Goal: Task Accomplishment & Management: Manage account settings

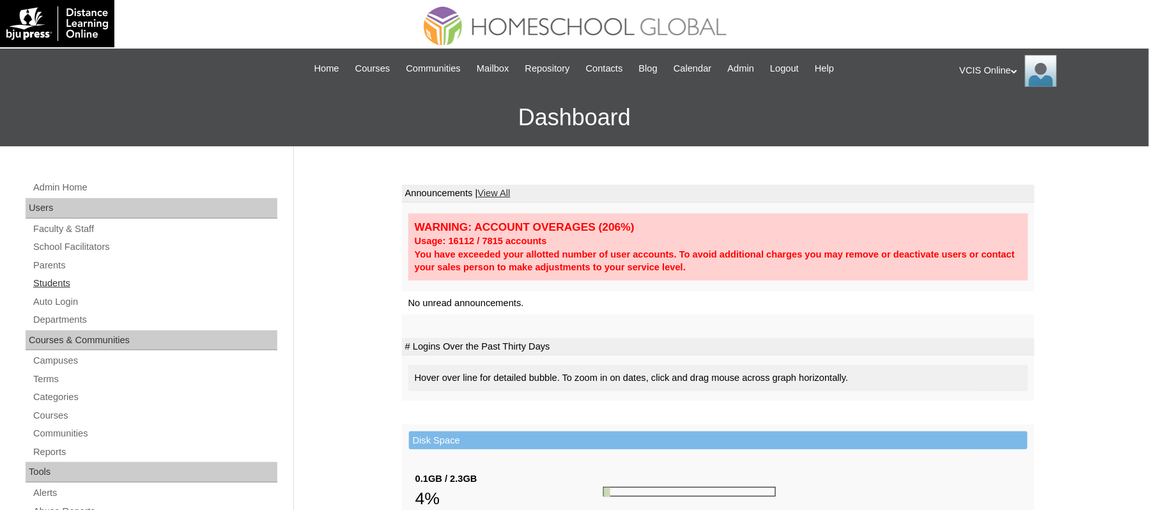
click at [73, 289] on link "Students" at bounding box center [154, 283] width 245 height 16
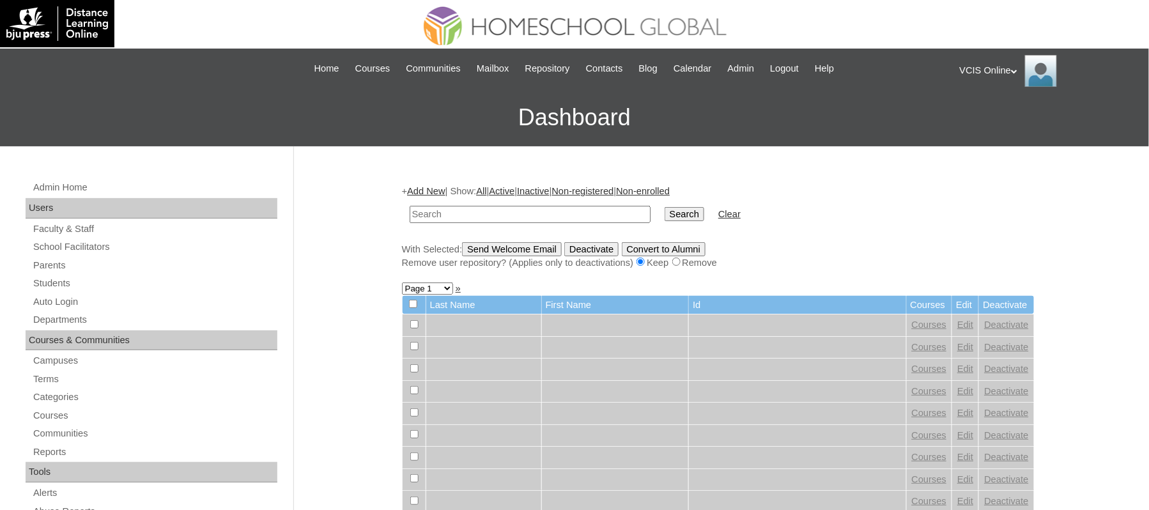
click at [483, 206] on input "text" at bounding box center [530, 214] width 241 height 17
type input "[PERSON_NAME]"
click at [664, 207] on input "Search" at bounding box center [684, 214] width 40 height 14
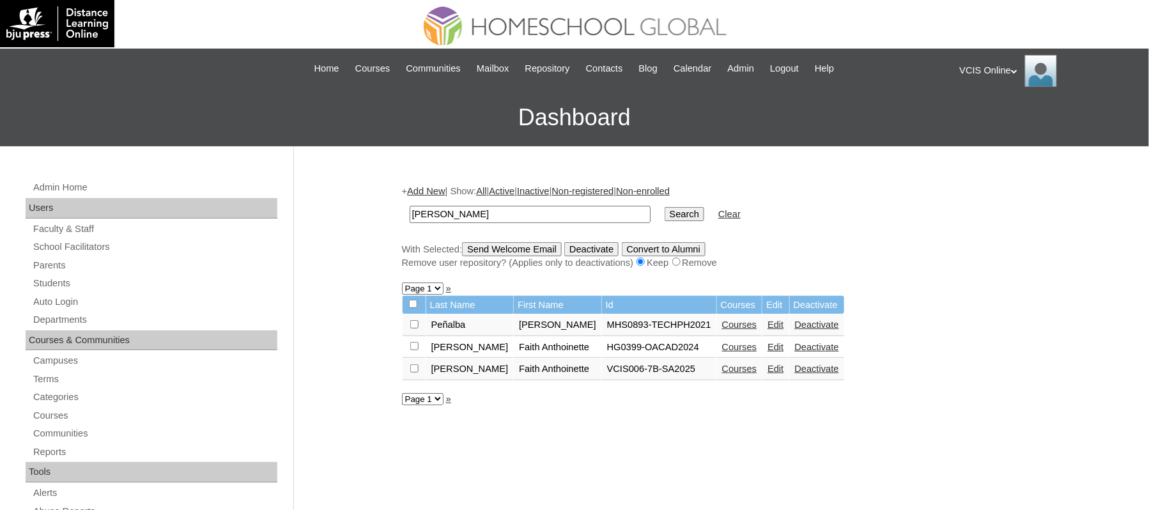
click at [767, 364] on link "Edit" at bounding box center [775, 369] width 16 height 10
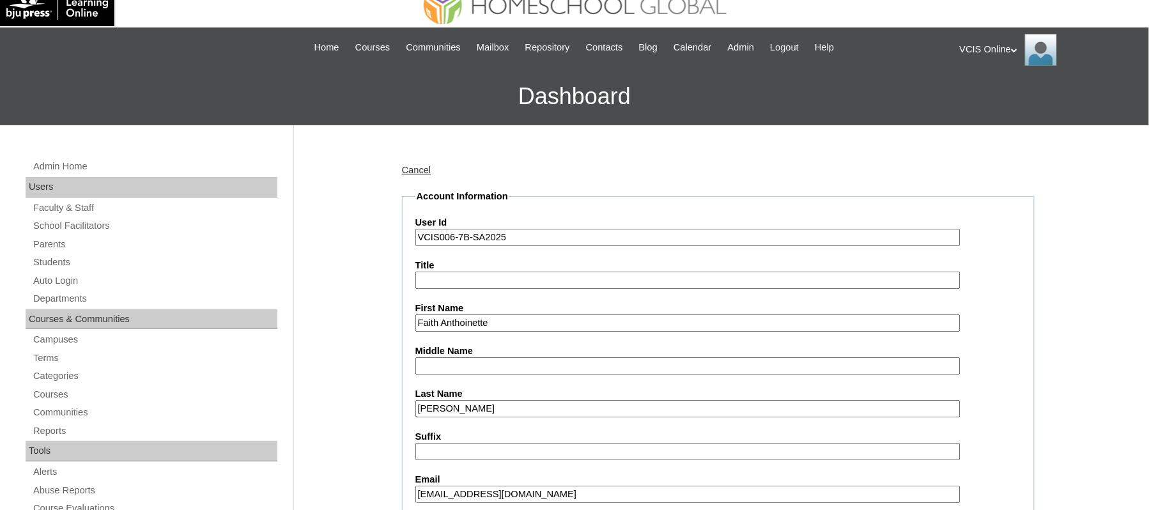
scroll to position [23, 0]
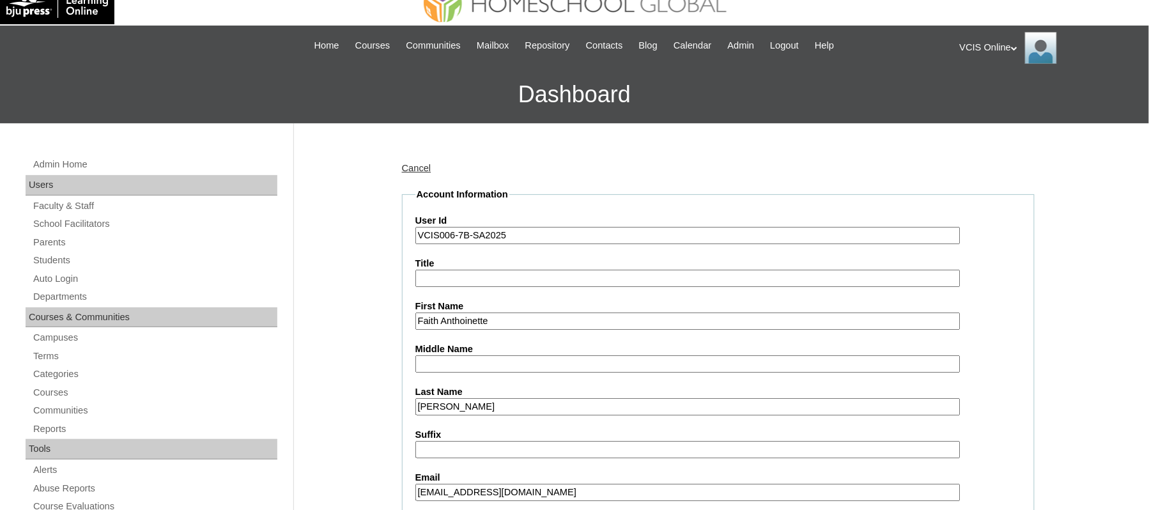
drag, startPoint x: 618, startPoint y: 223, endPoint x: 618, endPoint y: 240, distance: 17.3
click at [618, 240] on div "User Id VCIS006-7B-SA2025" at bounding box center [718, 229] width 606 height 30
click at [618, 240] on input "VCIS006-7B-SA2025" at bounding box center [687, 235] width 545 height 17
click at [567, 312] on input "Faith Anthoinette" at bounding box center [687, 320] width 545 height 17
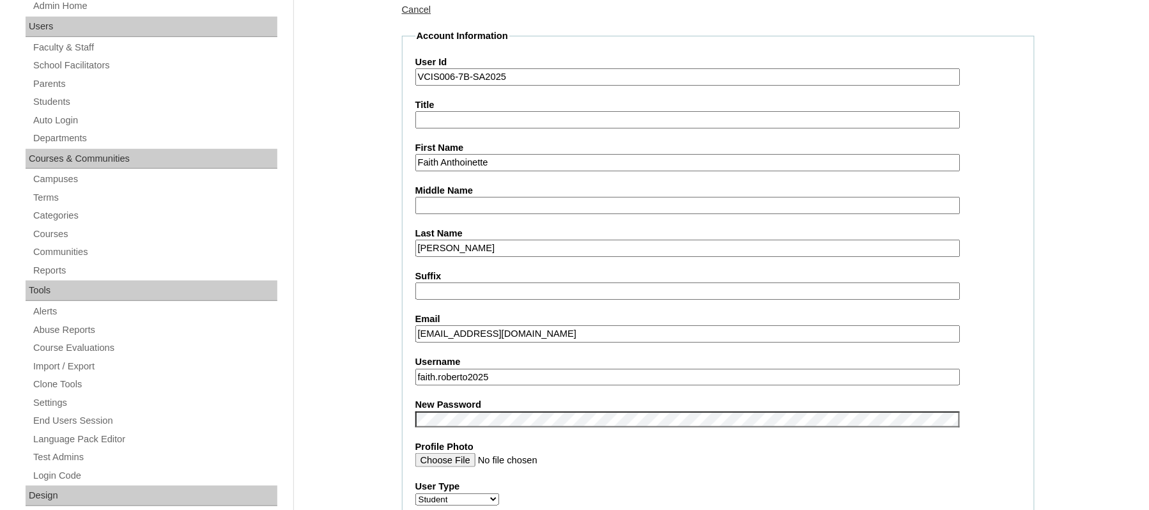
scroll to position [243, 0]
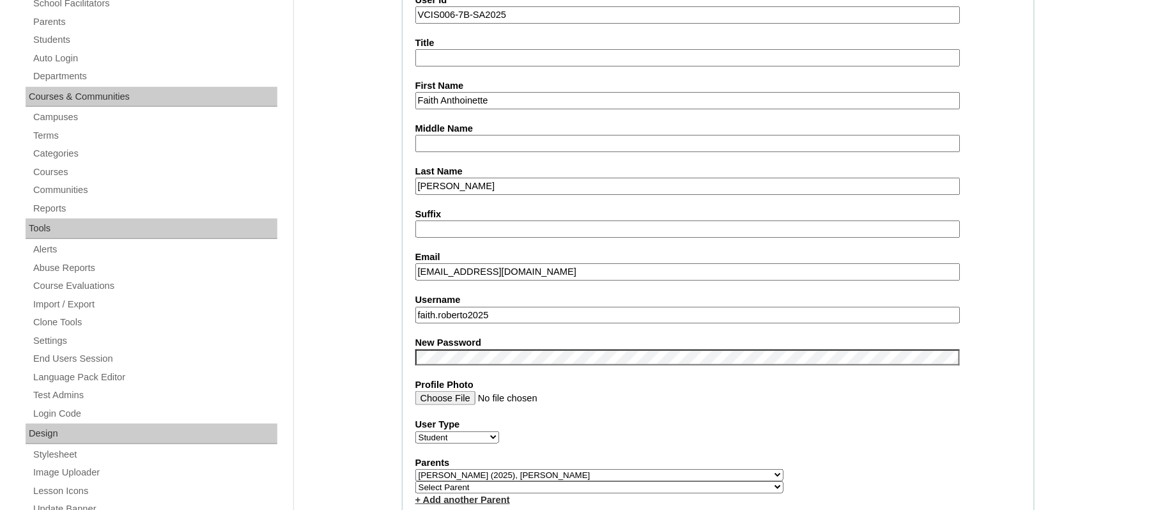
type input "Faith Anthoinette"
click at [643, 179] on input "[PERSON_NAME]" at bounding box center [687, 186] width 545 height 17
type input "[PERSON_NAME]"
click at [611, 263] on input "[EMAIL_ADDRESS][DOMAIN_NAME]" at bounding box center [687, 271] width 545 height 17
click at [594, 308] on input "faith.roberto2025" at bounding box center [687, 315] width 545 height 17
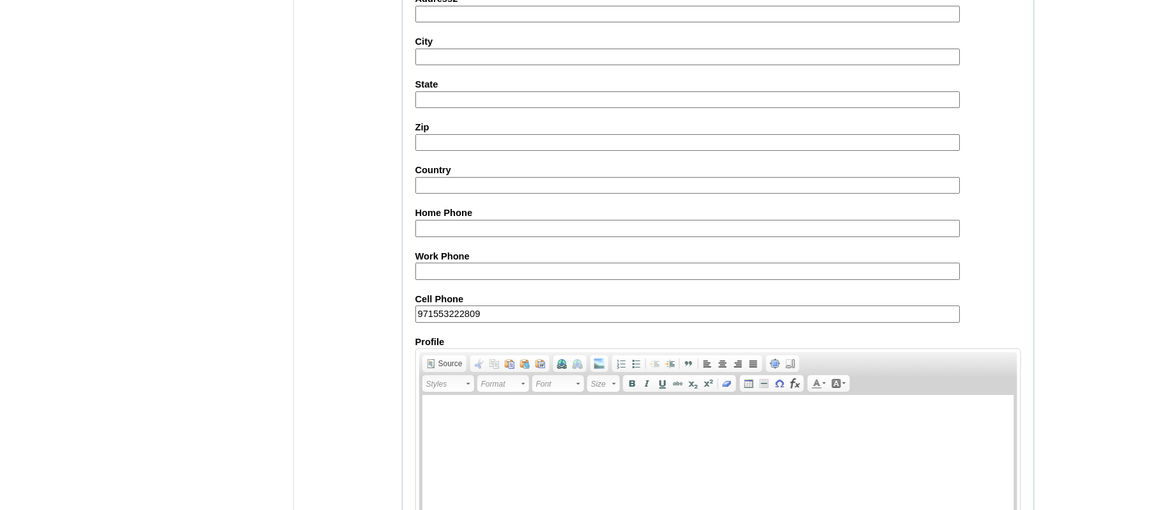
scroll to position [1421, 0]
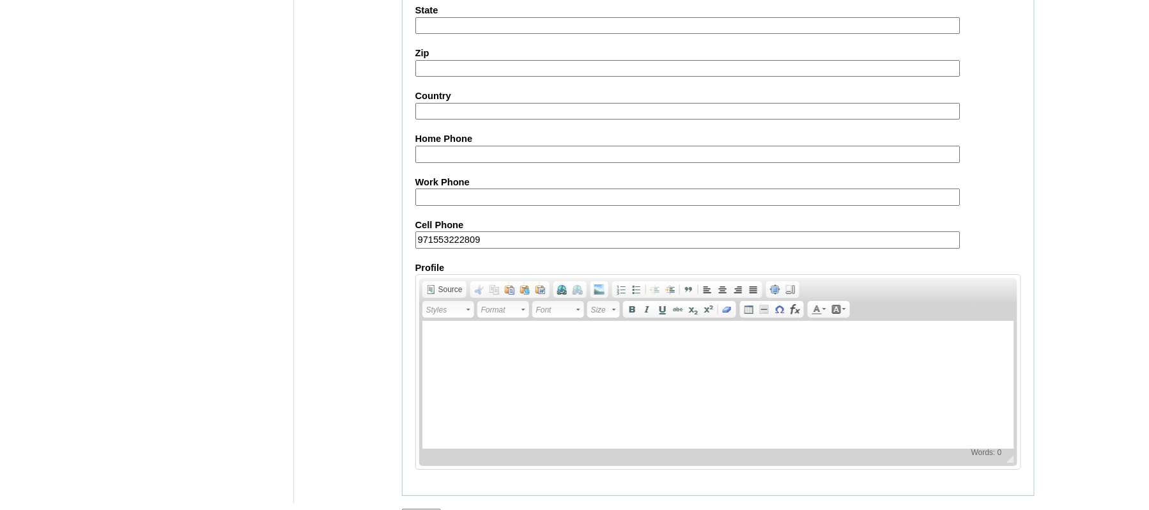
click at [429, 509] on input "Submit" at bounding box center [422, 516] width 40 height 14
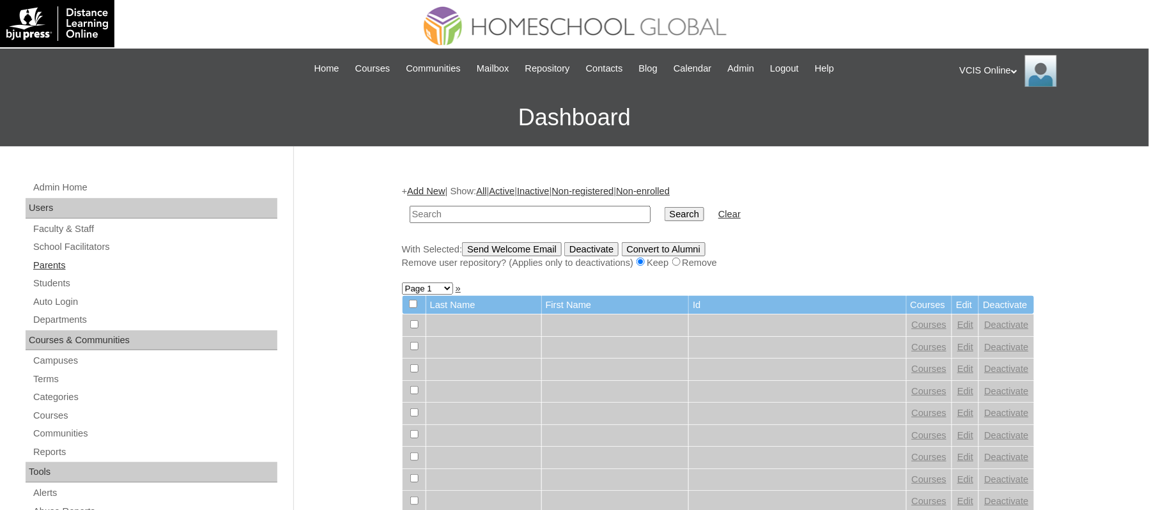
click at [49, 269] on link "Parents" at bounding box center [154, 265] width 245 height 16
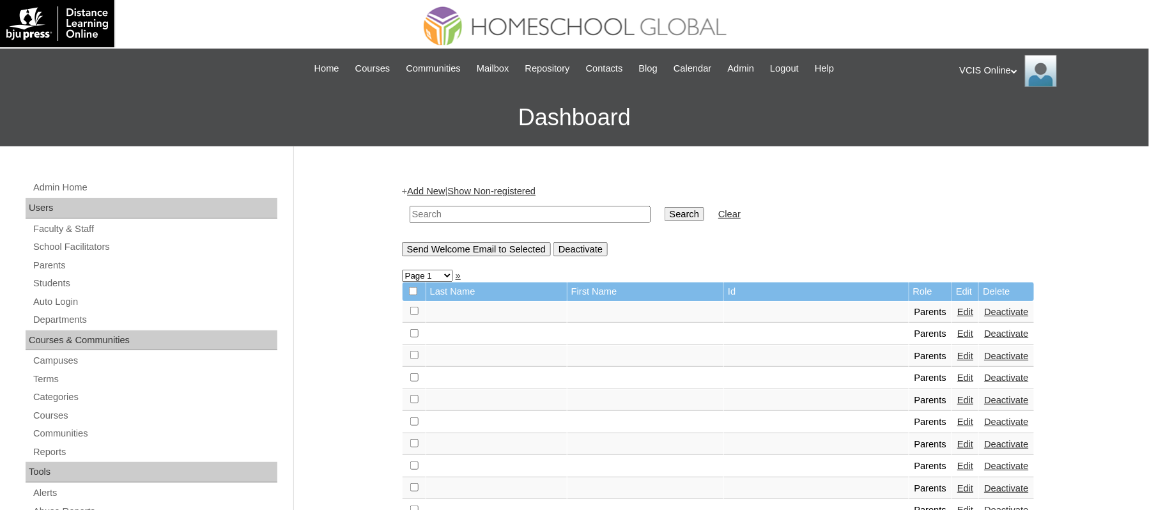
click at [469, 217] on input "text" at bounding box center [530, 214] width 241 height 17
type input "Roberto"
click at [664, 207] on input "Search" at bounding box center [684, 214] width 40 height 14
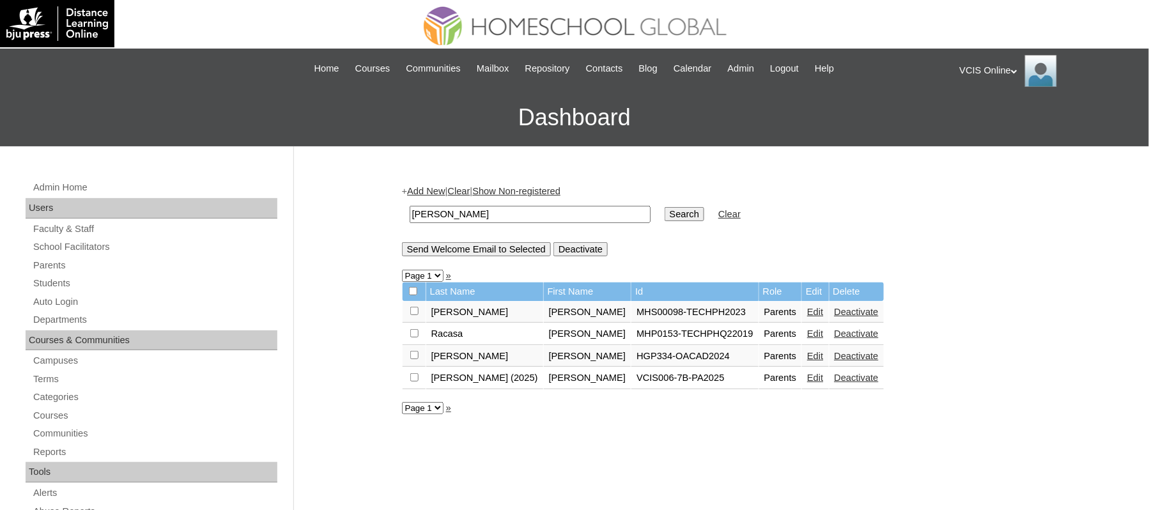
click at [807, 372] on link "Edit" at bounding box center [815, 377] width 16 height 10
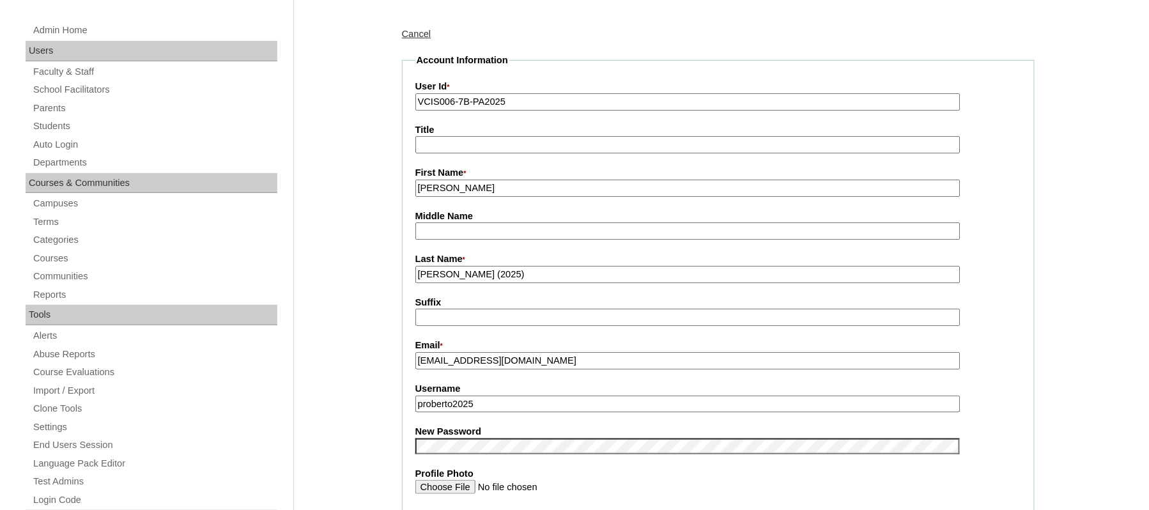
scroll to position [160, 0]
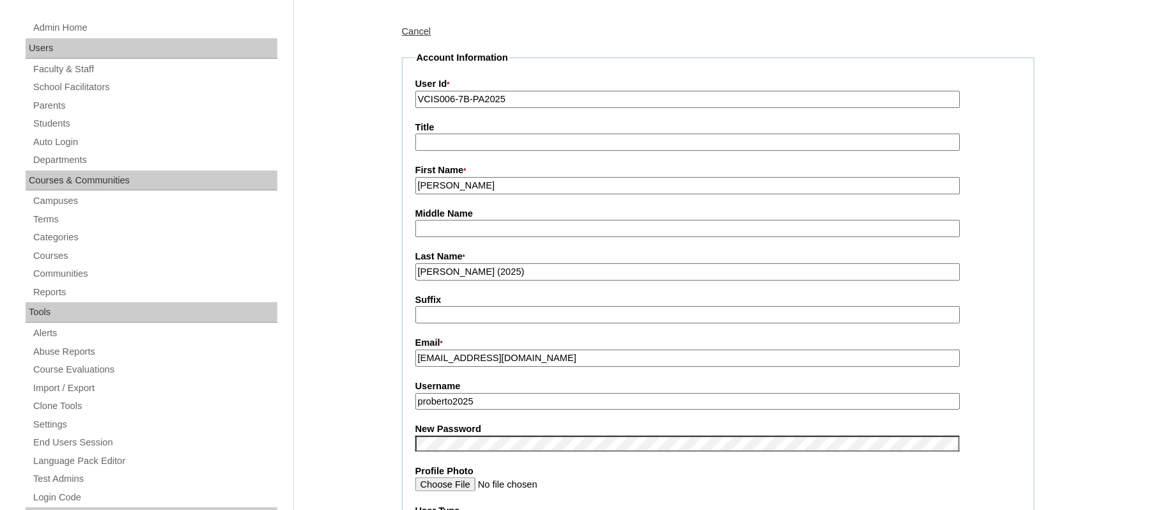
click at [621, 402] on input "proberto2025" at bounding box center [687, 401] width 545 height 17
type input "proberto2025"
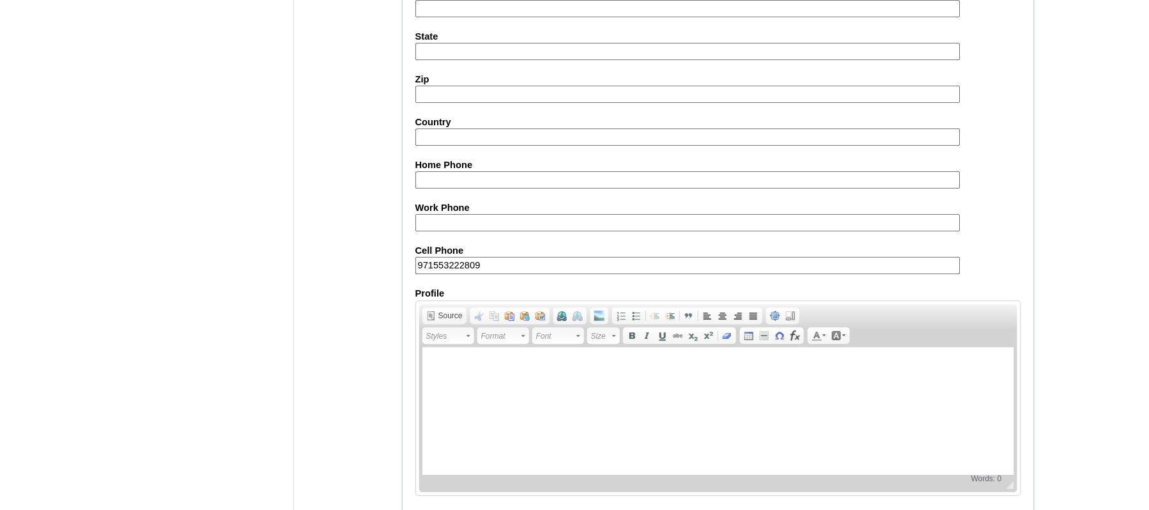
scroll to position [1151, 0]
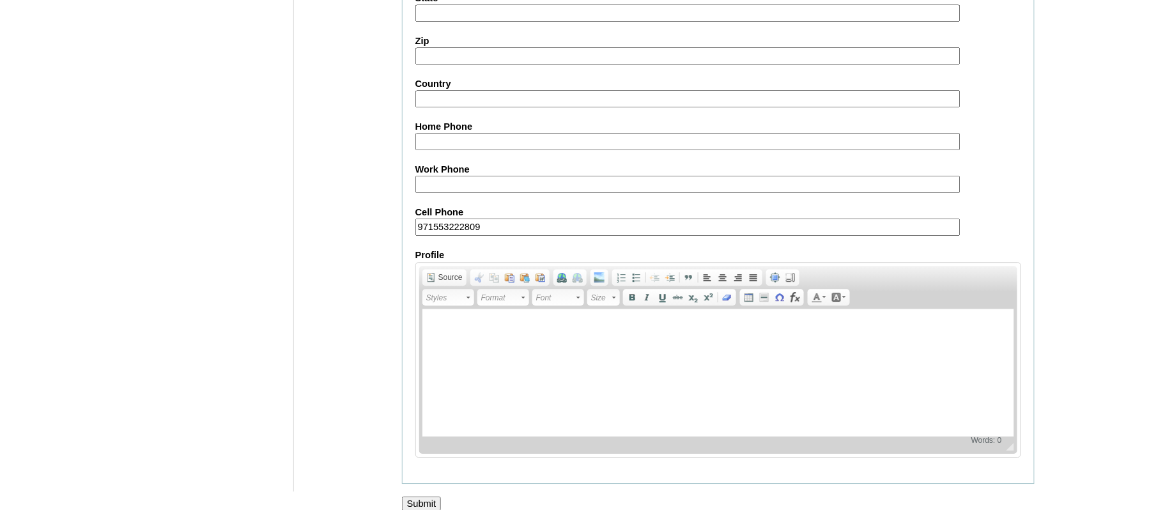
click at [405, 509] on div at bounding box center [574, 517] width 1149 height 13
click at [419, 496] on input "Submit" at bounding box center [422, 503] width 40 height 14
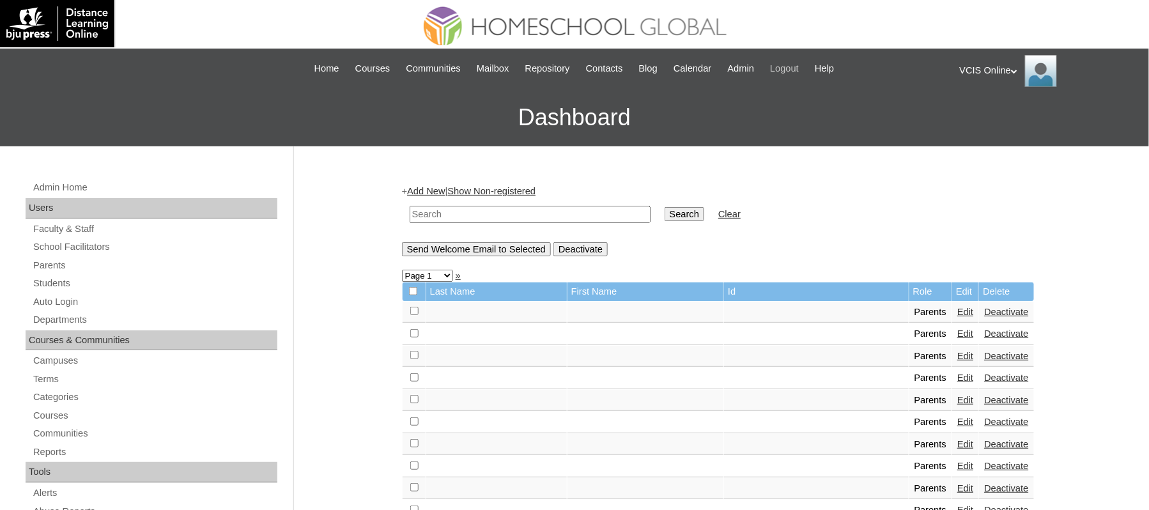
click at [790, 74] on span "Logout" at bounding box center [784, 68] width 29 height 15
